Goal: Task Accomplishment & Management: Manage account settings

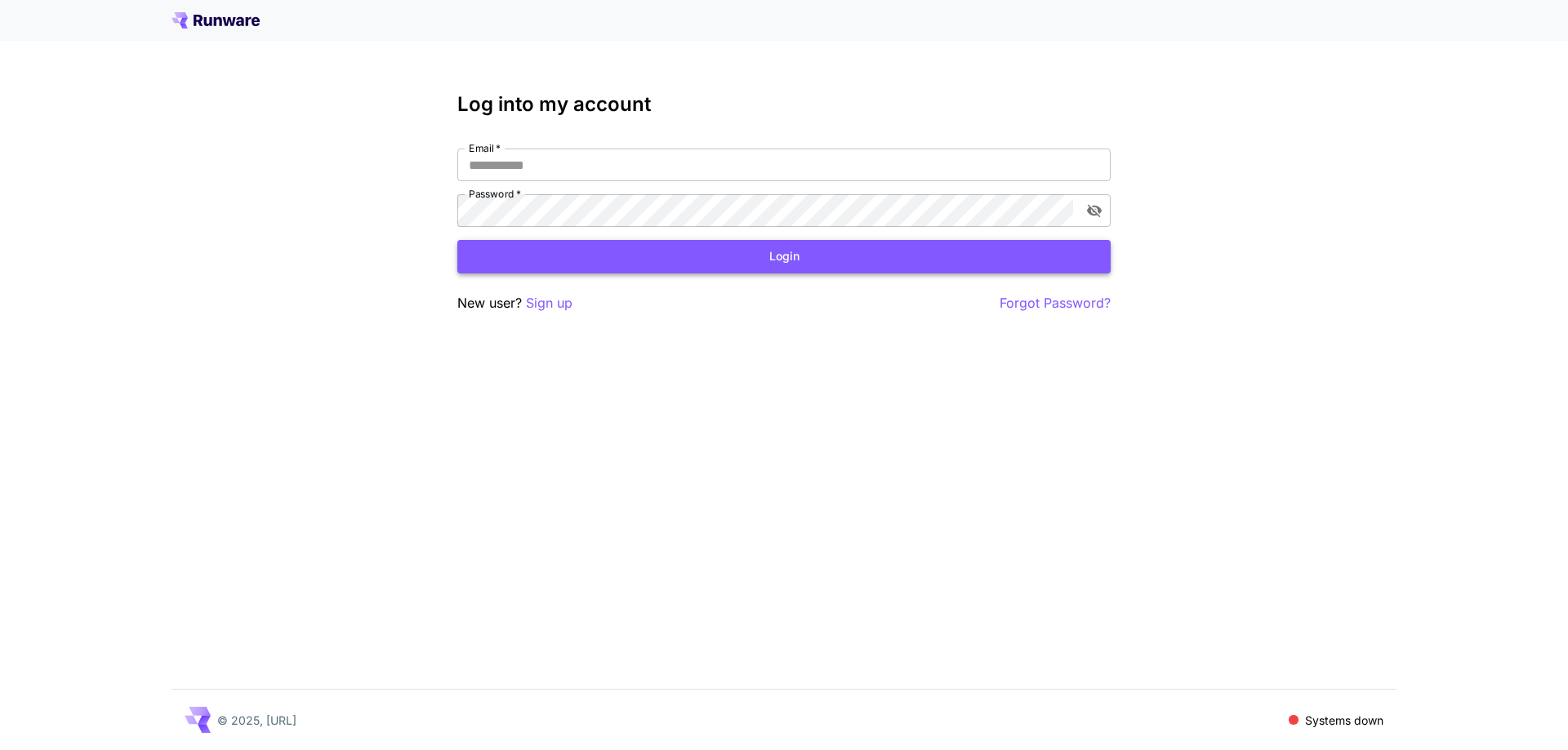
type input "**********"
click at [725, 258] on button "Login" at bounding box center [784, 257] width 654 height 33
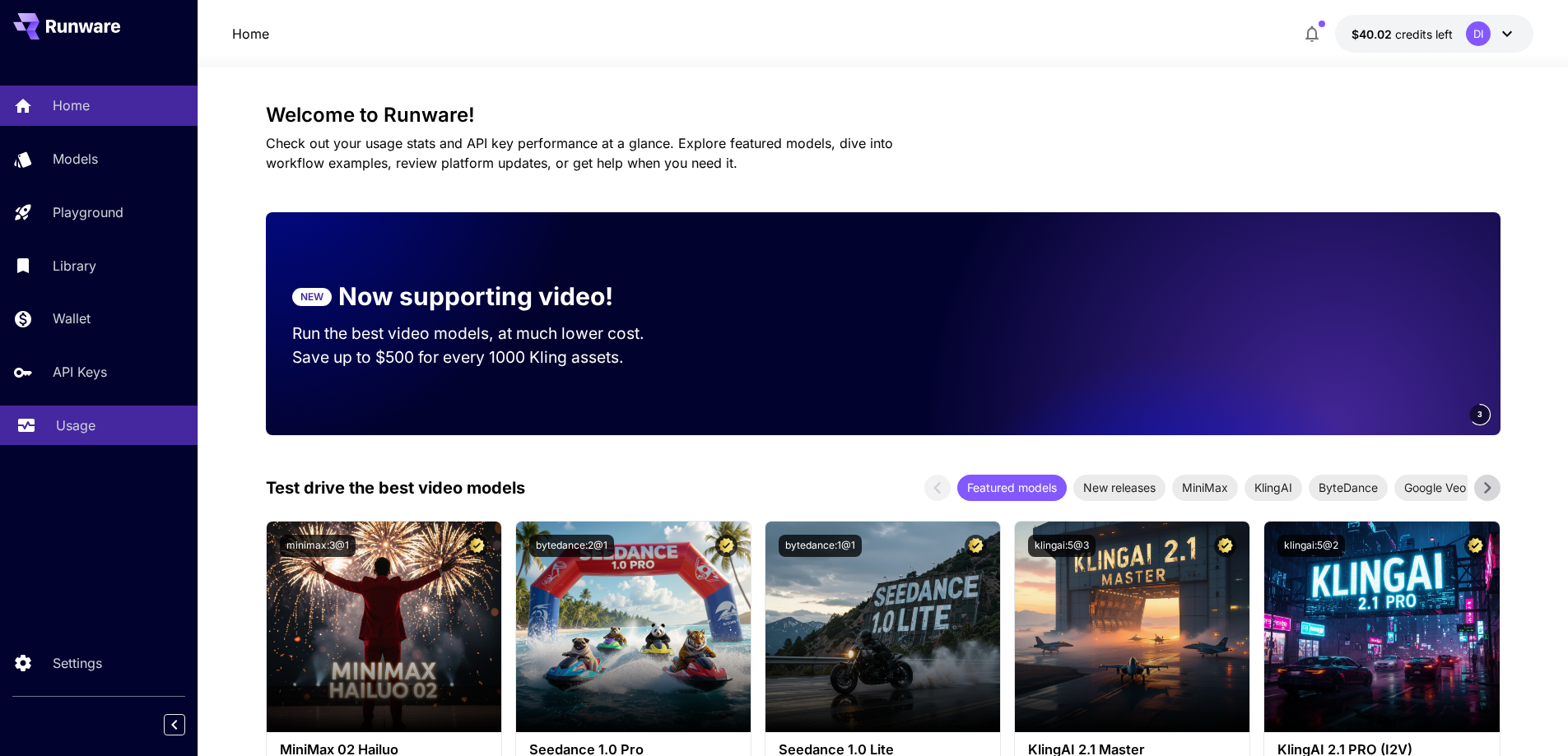
click at [80, 424] on p "Usage" at bounding box center [75, 425] width 40 height 19
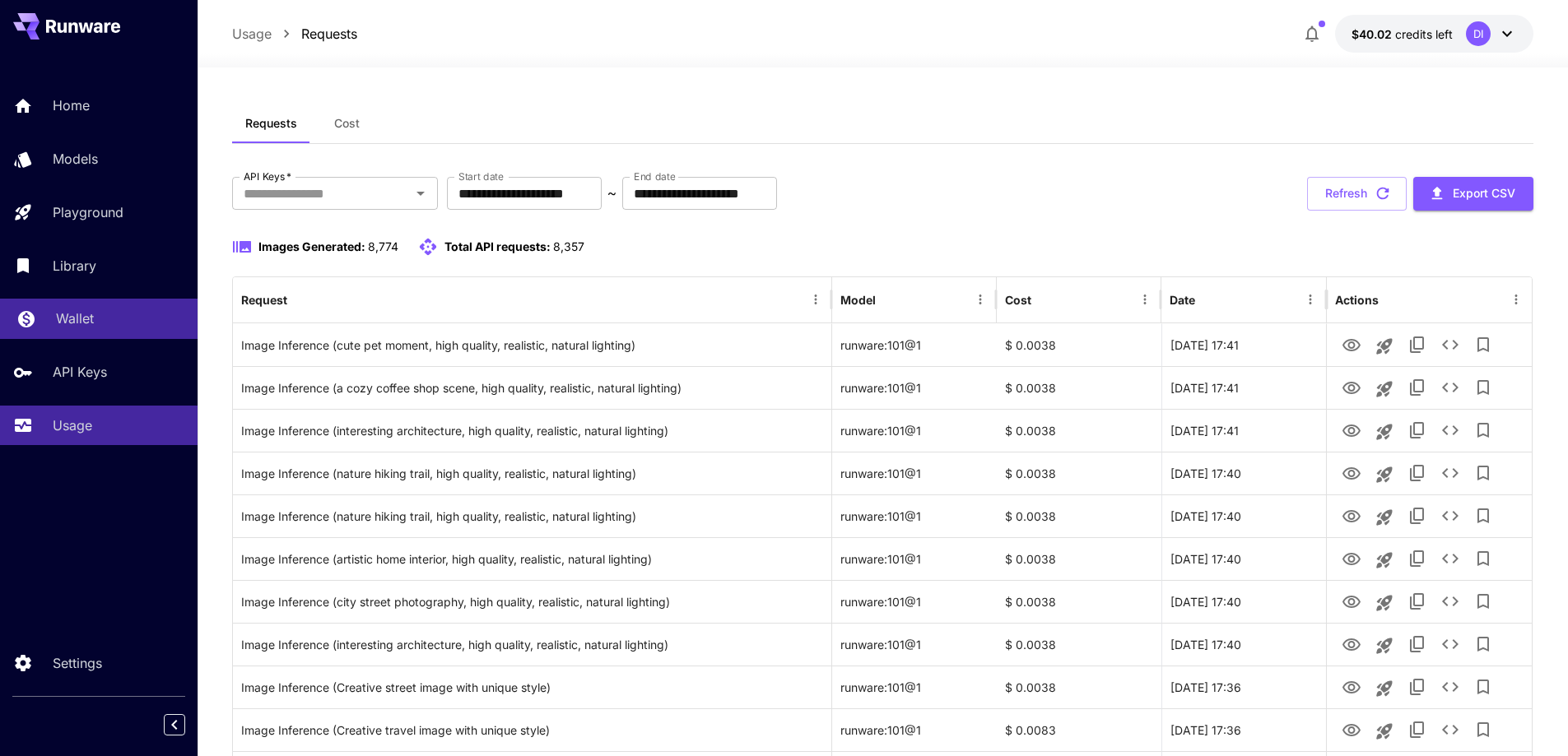
click at [93, 317] on p "Wallet" at bounding box center [74, 318] width 38 height 19
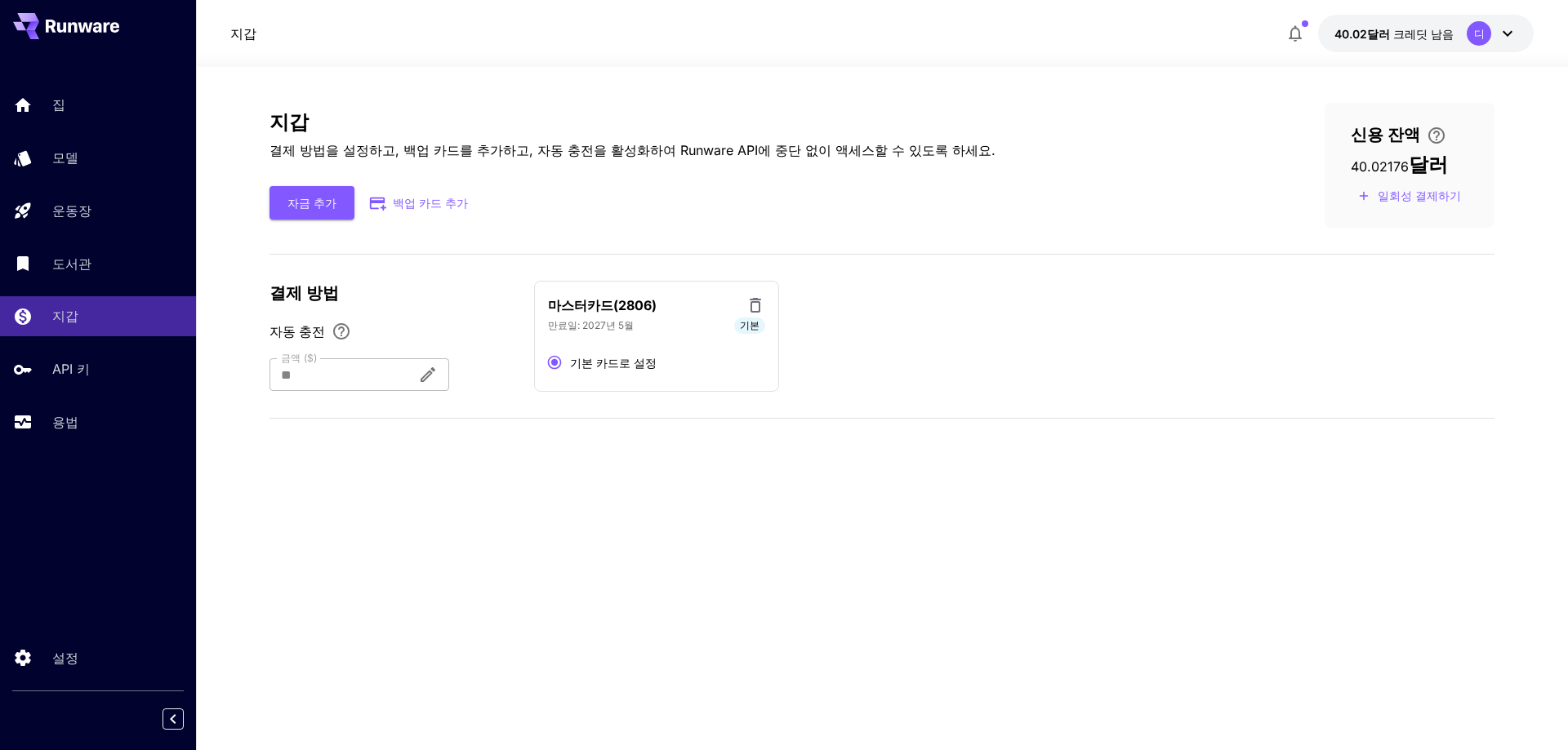
click at [302, 334] on font "자동 충전" at bounding box center [297, 332] width 55 height 17
click at [340, 375] on div at bounding box center [337, 375] width 135 height 32
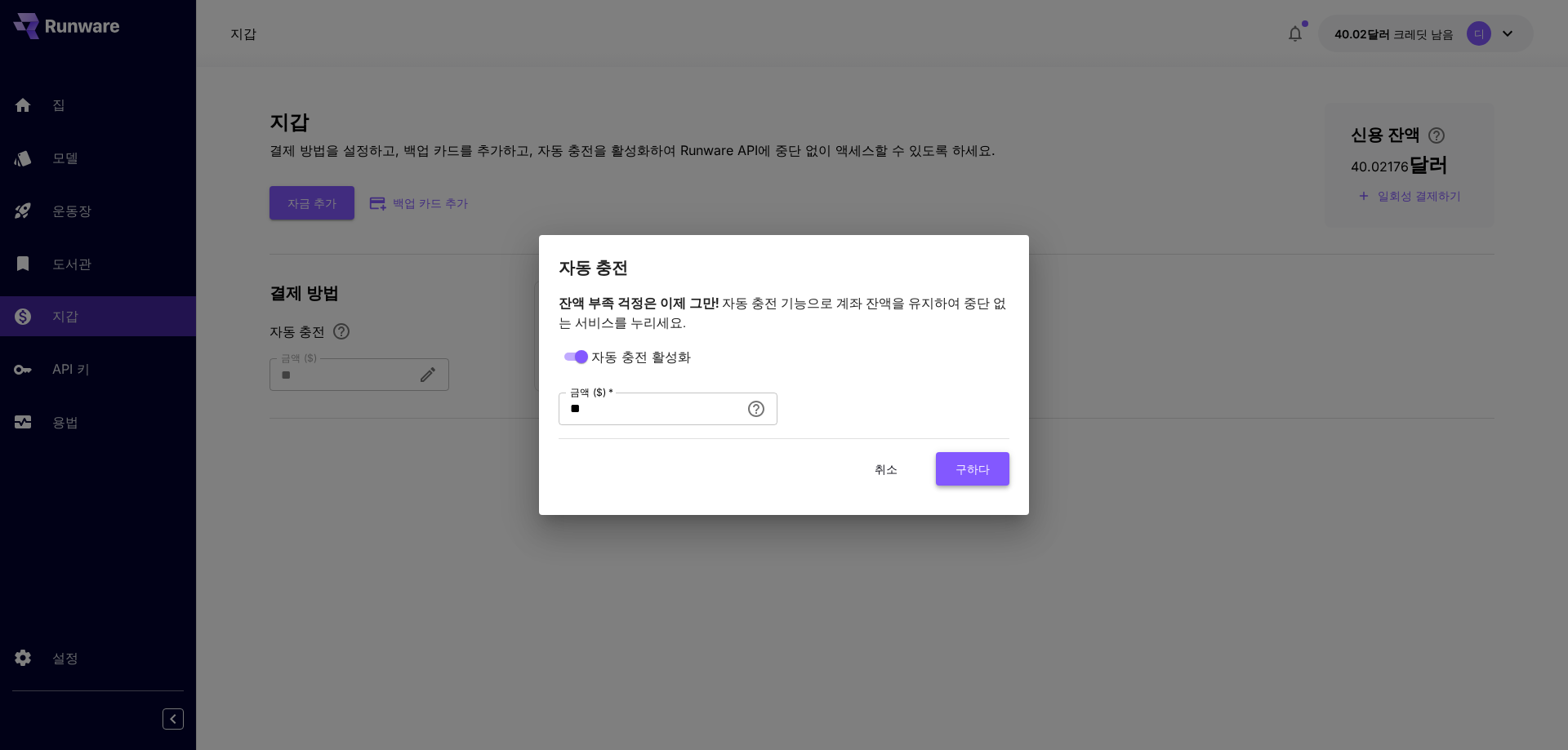
click at [969, 468] on font "구하다" at bounding box center [972, 469] width 34 height 14
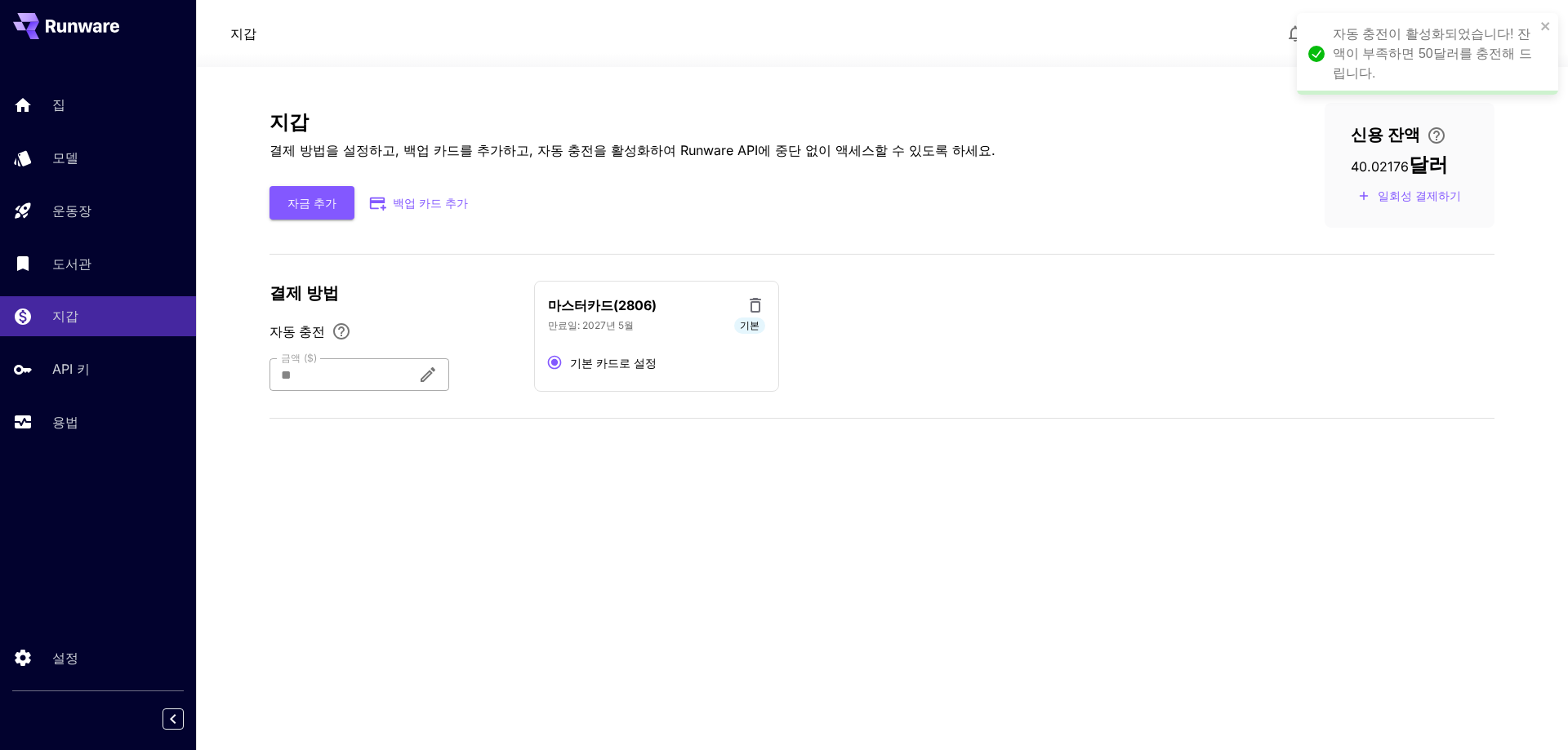
click at [449, 380] on div "** 금액 ($)" at bounding box center [359, 375] width 180 height 32
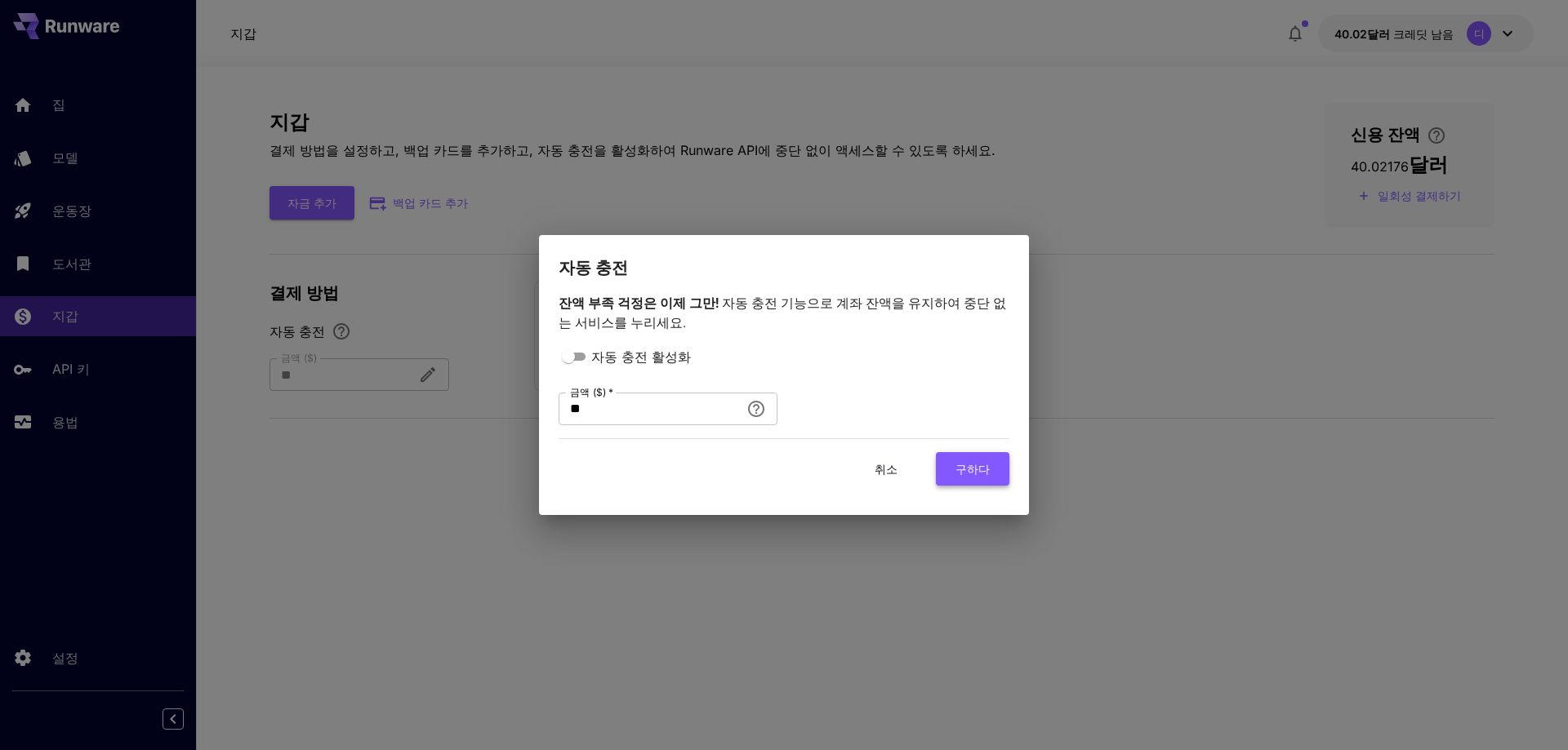
click at [949, 476] on button "구하다" at bounding box center [973, 469] width 74 height 33
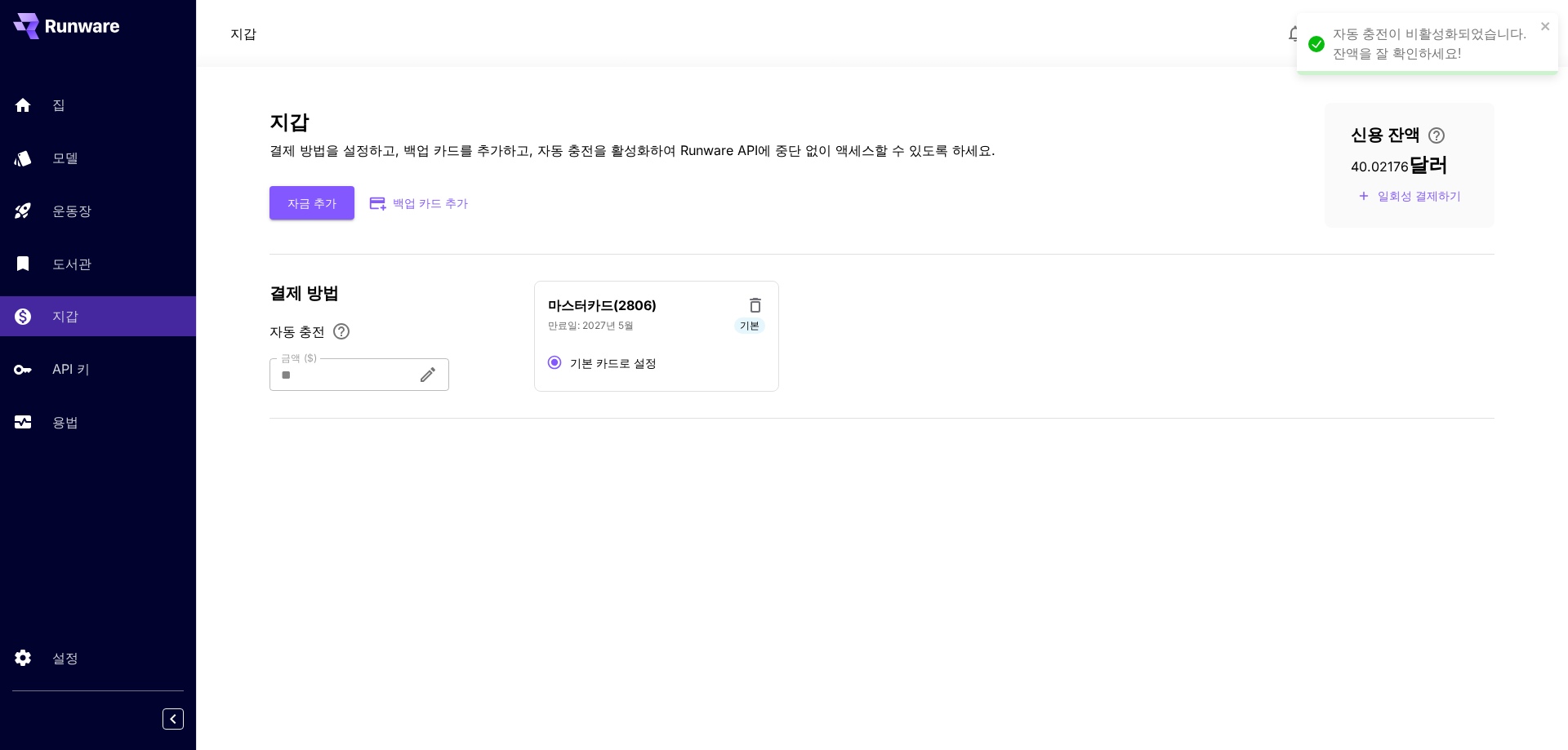
click at [974, 537] on div "지갑 결제 방법을 설정하고, 백업 카드를 추가하고, 자동 충전을 활성화하여 Runware API에 중단 없이 액세스할 수 있도록 하세요. 자금…" at bounding box center [882, 408] width 1225 height 611
click at [337, 333] on icon "원활한 서비스를 위해 자동 충전을 활성화하세요. 잔액이 10%로 떨어지면 선택하신 금액이 자동으로 청구됩니다." at bounding box center [341, 332] width 19 height 19
click at [294, 337] on font "자동 충전" at bounding box center [297, 332] width 55 height 17
click at [405, 381] on div at bounding box center [337, 375] width 135 height 32
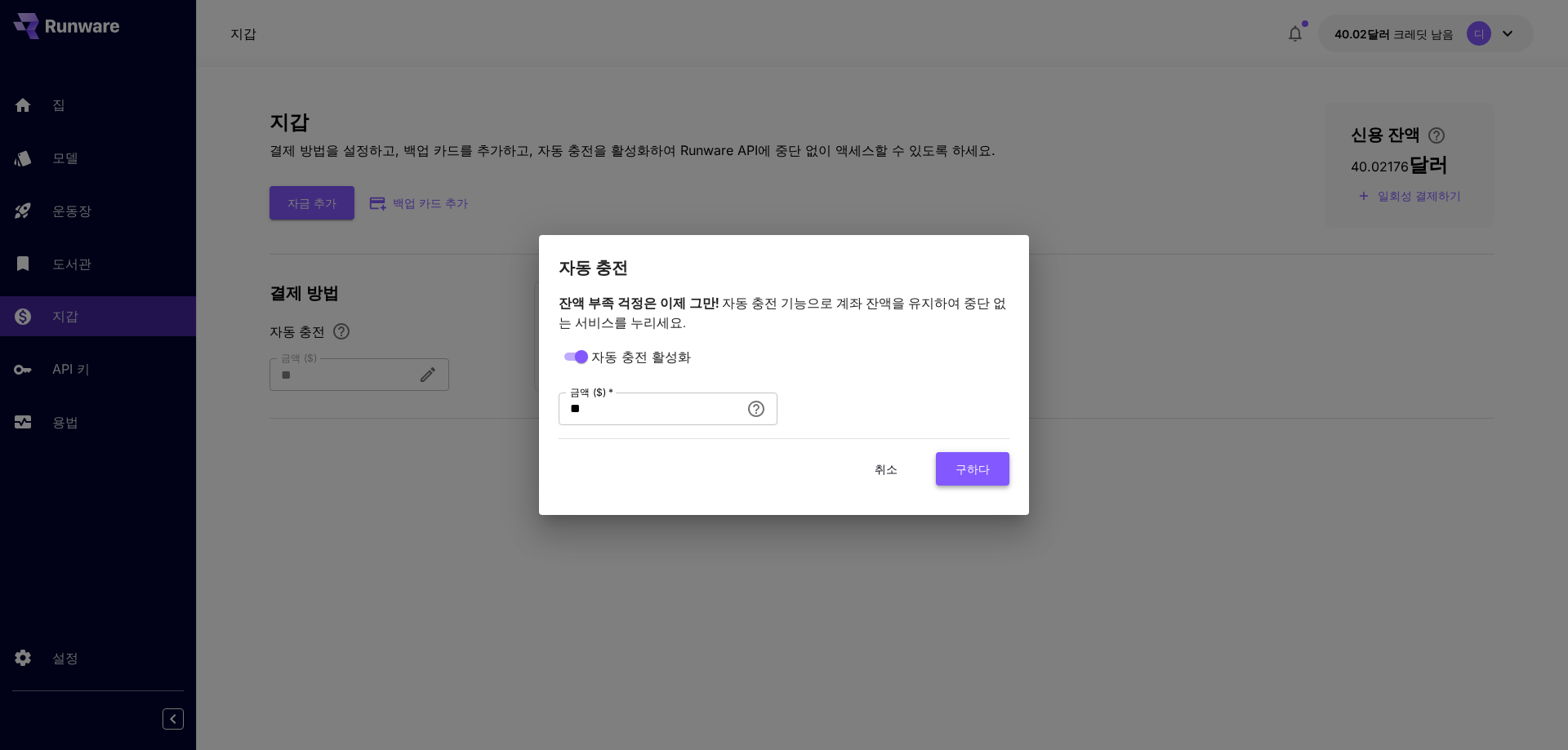
click at [969, 467] on font "구하다" at bounding box center [972, 469] width 34 height 14
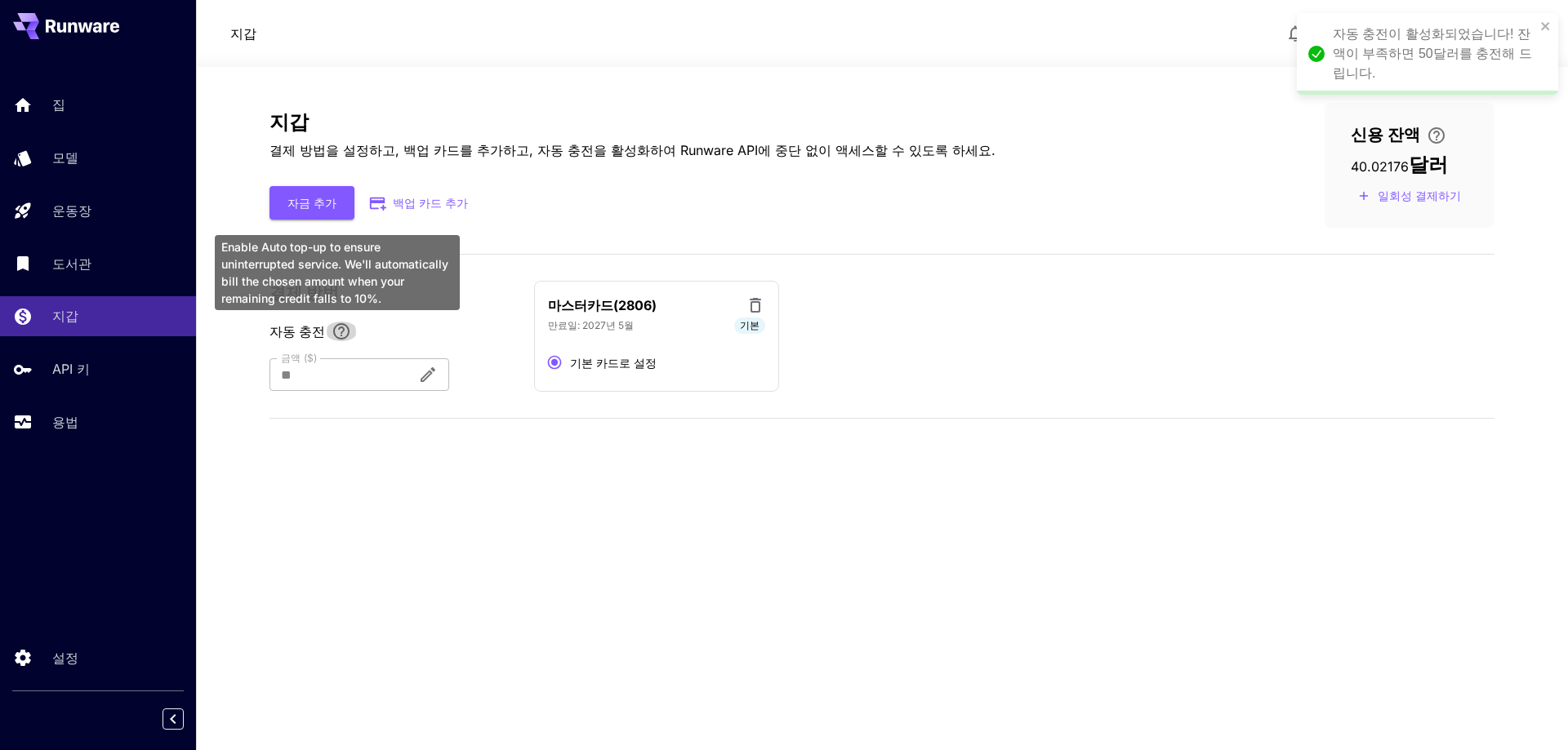
click at [332, 330] on icon "원활한 서비스를 위해 자동 충전을 활성화하세요. 잔액이 10%로 떨어지면 선택하신 금액이 자동으로 청구됩니다." at bounding box center [341, 332] width 19 height 19
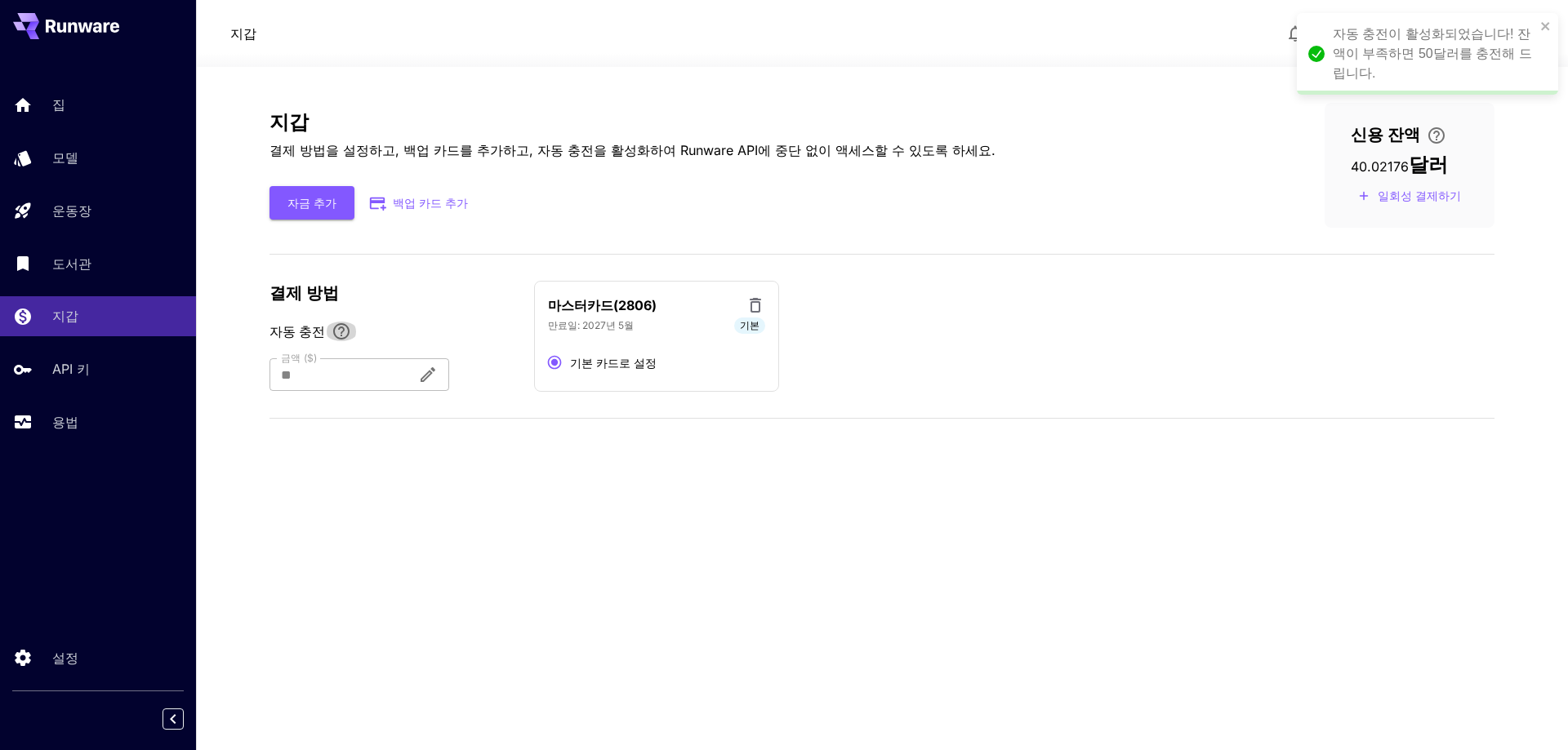
click at [340, 332] on icon "원활한 서비스를 위해 자동 충전을 활성화하세요. 잔액이 10%로 떨어지면 선택하신 금액이 자동으로 청구됩니다." at bounding box center [341, 332] width 19 height 19
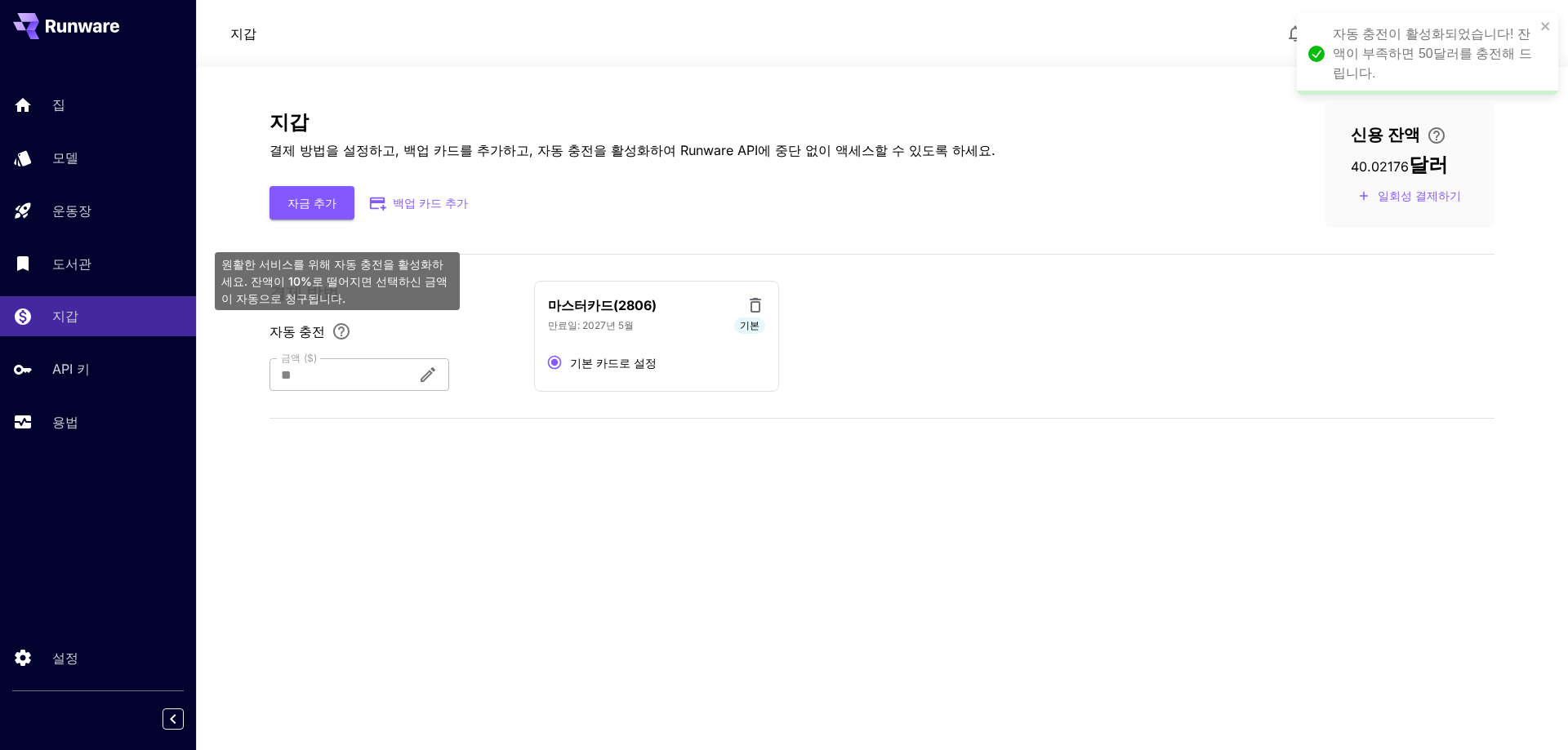
click at [348, 368] on div at bounding box center [337, 375] width 135 height 32
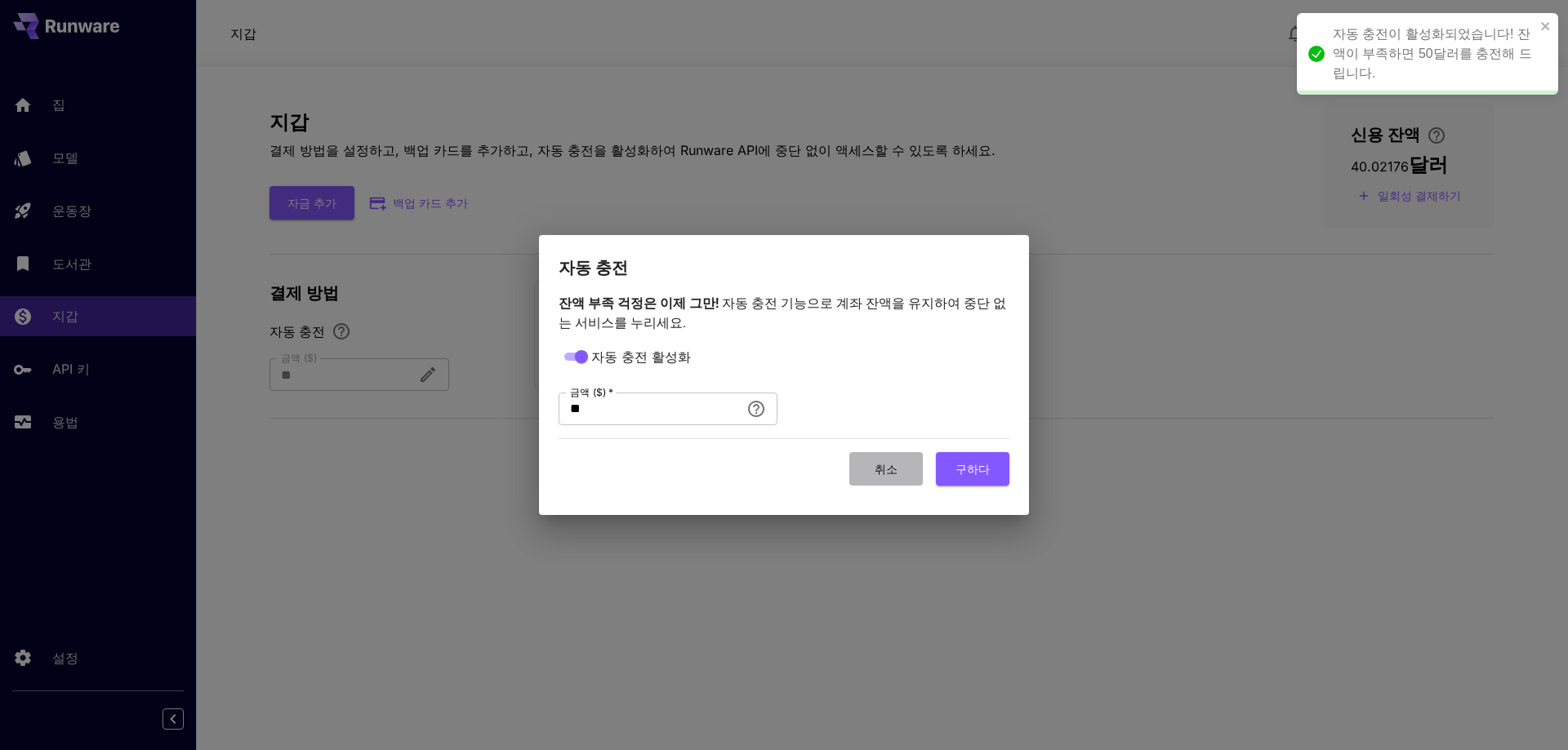
click at [882, 475] on font "취소" at bounding box center [886, 469] width 23 height 14
